Goal: Find specific page/section: Find specific page/section

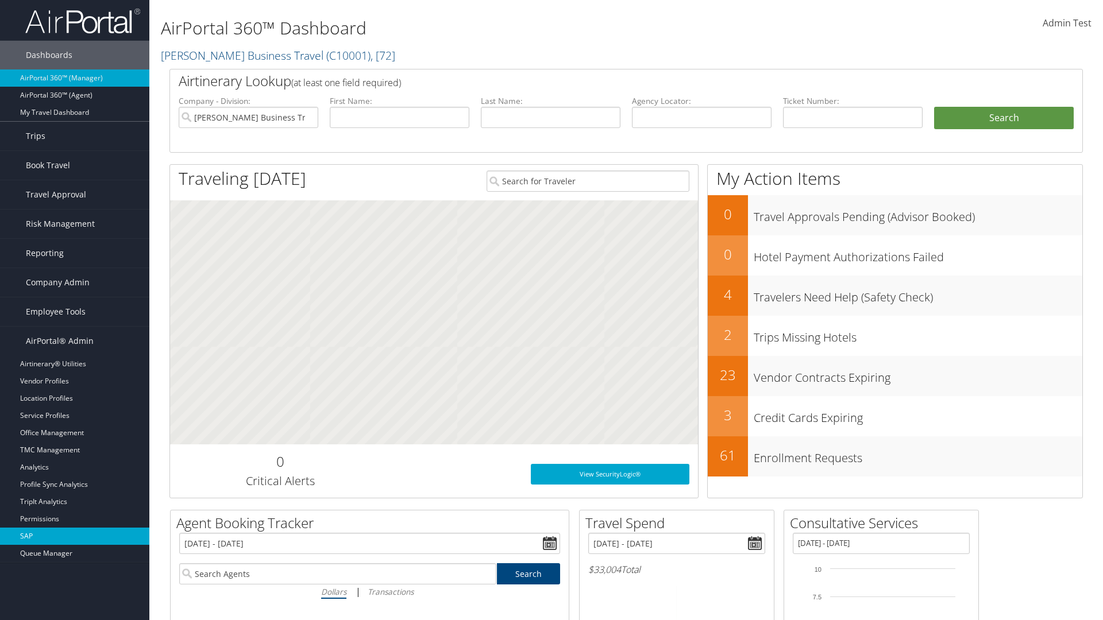
click at [75, 537] on link "SAP" at bounding box center [74, 536] width 149 height 17
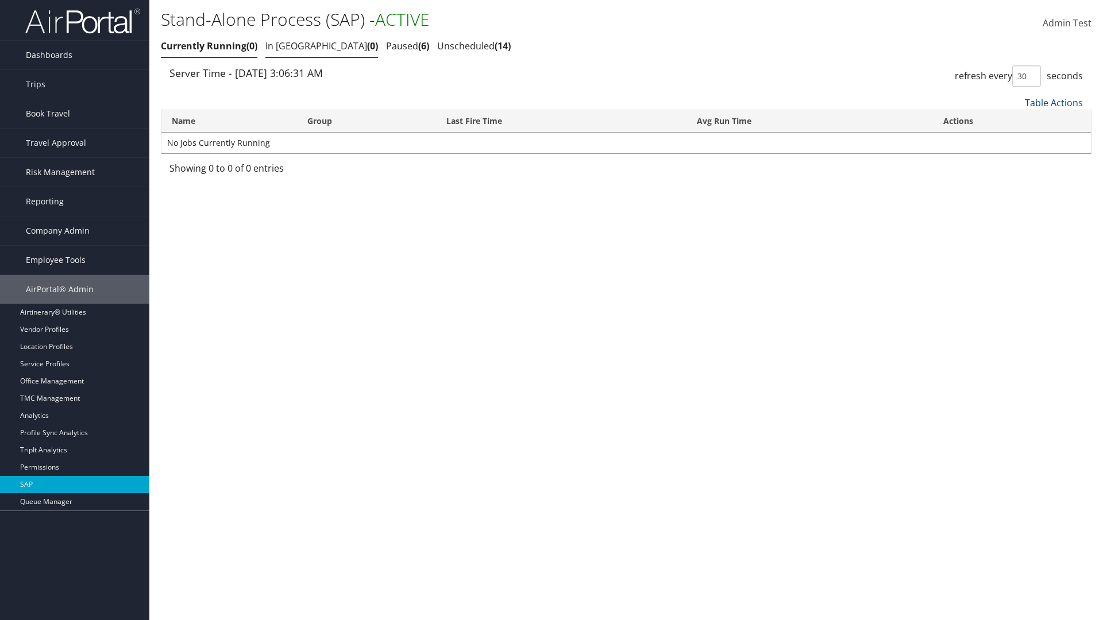
click at [288, 46] on link "In Queue 0" at bounding box center [321, 46] width 113 height 13
